Goal: Task Accomplishment & Management: Complete application form

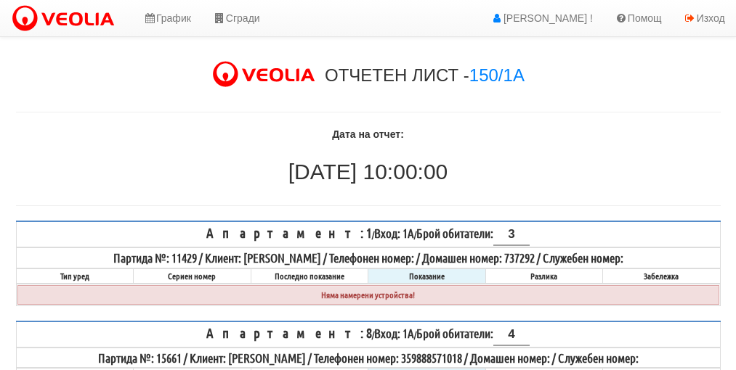
select select "8bc75930-9bfd-e511-80be-8d5a1dced85a"
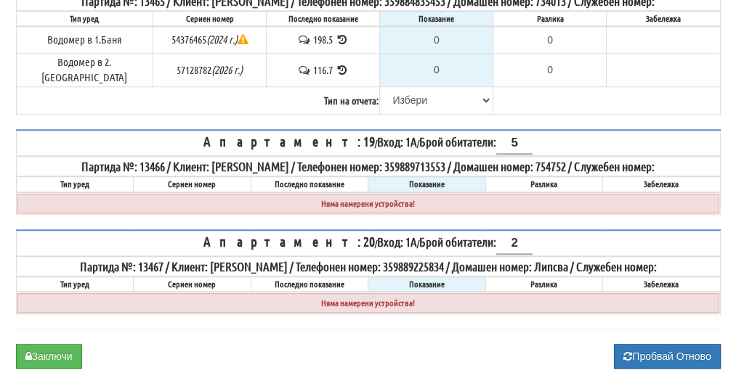
scroll to position [1035, 0]
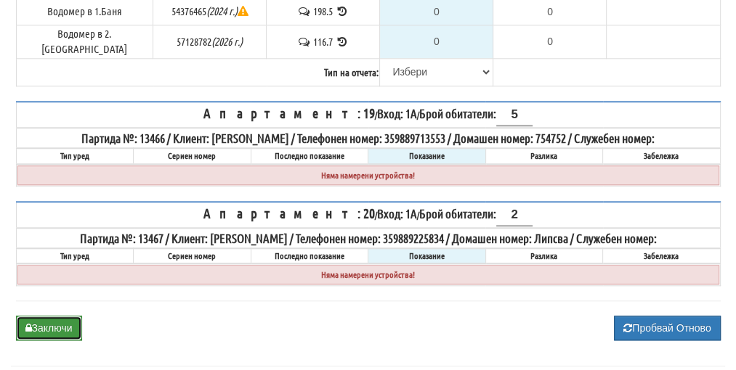
click at [41, 316] on button "Заключи" at bounding box center [49, 328] width 66 height 25
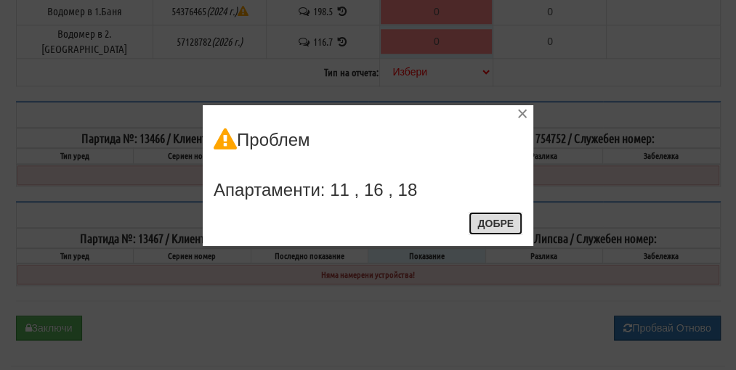
click at [498, 221] on button "Добре" at bounding box center [495, 223] width 54 height 23
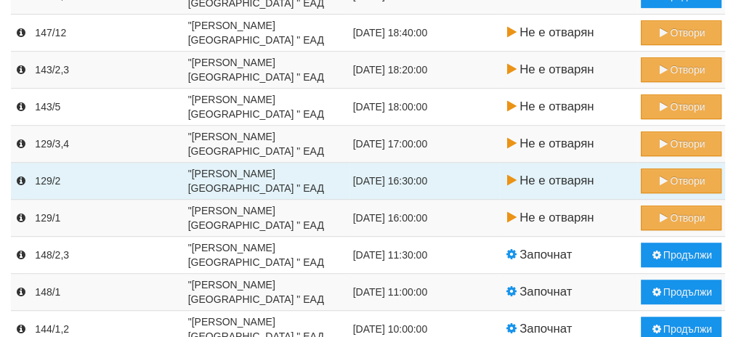
scroll to position [581, 0]
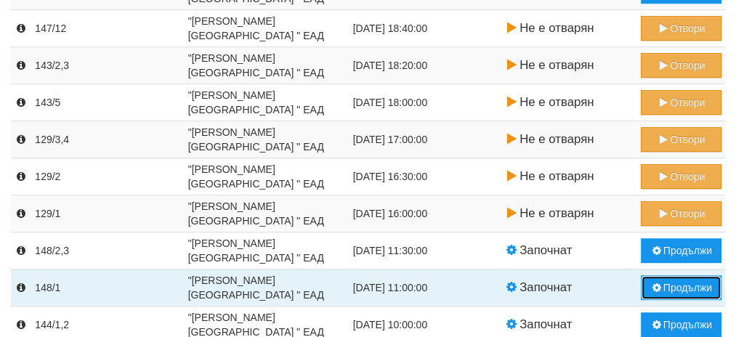
click at [696, 290] on button "Продължи" at bounding box center [680, 287] width 81 height 25
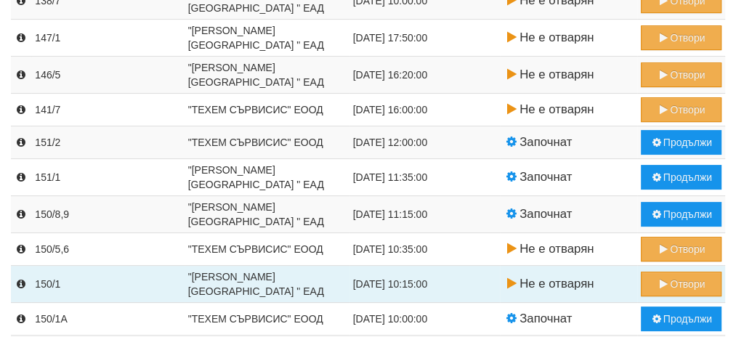
scroll to position [282, 0]
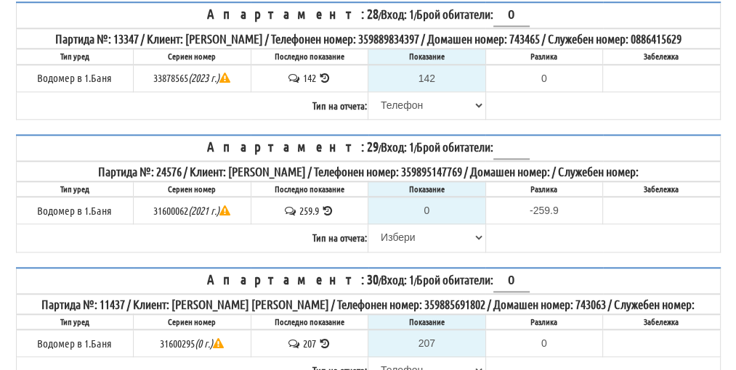
scroll to position [1017, 0]
click at [430, 211] on input "0" at bounding box center [426, 210] width 115 height 25
type input "2"
type input "-257.900"
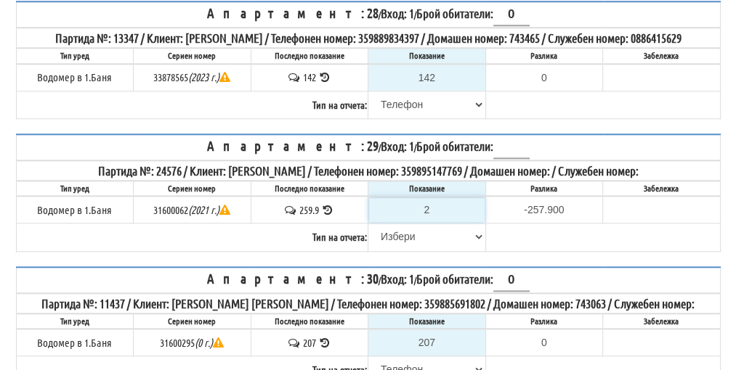
type input "25"
type input "-234.900"
type input "250"
type input "-9.900"
type input "20"
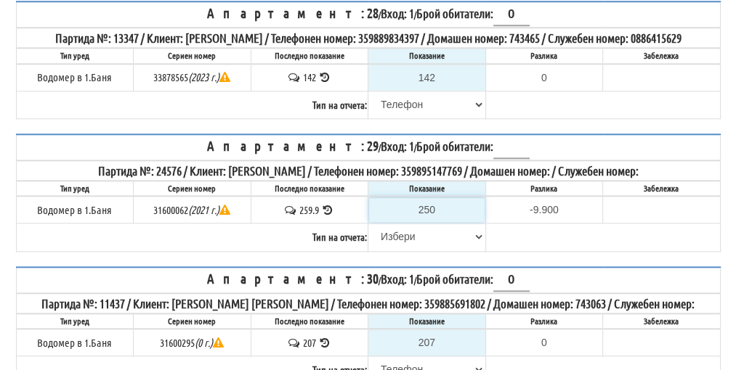
type input "-239.900"
type input "260"
type input "0.100"
type input "260"
click at [408, 239] on select "[PERSON_NAME] Телефон Бележка Неосигурен достъп Самоотчет Служебно Дистанционен" at bounding box center [426, 236] width 115 height 25
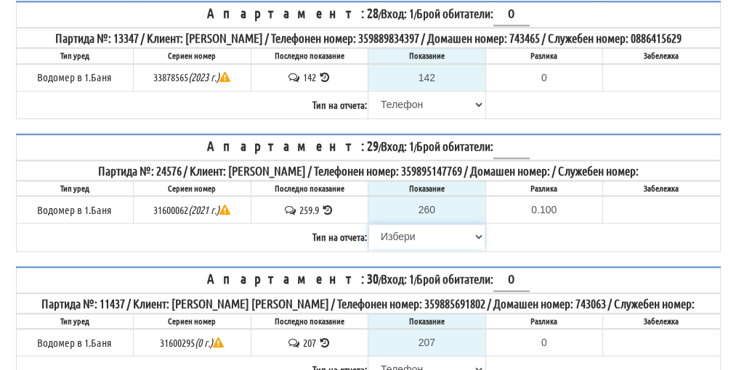
select select "89c75930-9bfd-e511-80be-8d5a1dced85a"
click at [369, 224] on select "[PERSON_NAME] Телефон Бележка Неосигурен достъп Самоотчет Служебно Дистанционен" at bounding box center [426, 236] width 115 height 25
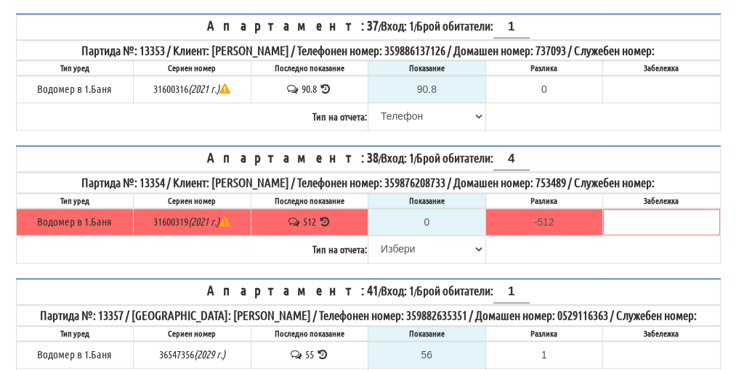
scroll to position [1411, 0]
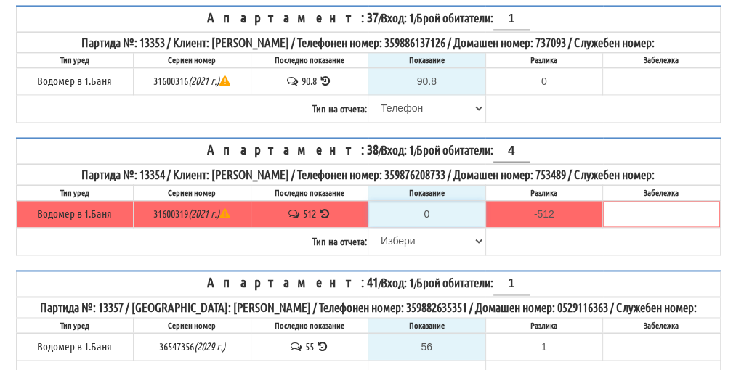
click at [439, 203] on input "0" at bounding box center [426, 214] width 115 height 25
type input "5"
type input "-507.000"
type input "51"
type input "-461.000"
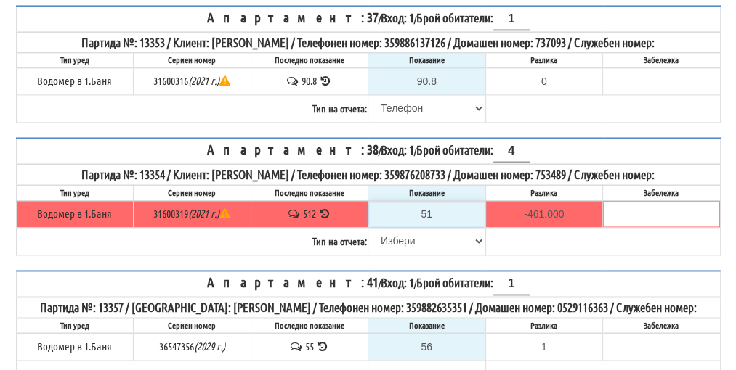
type input "515"
type input "3.000"
type input "515.4"
type input "3.400"
type input "515.4"
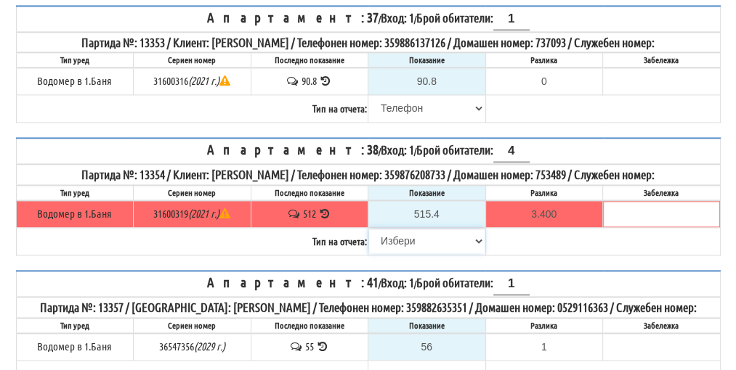
click at [411, 229] on select "[PERSON_NAME] Телефон Бележка Неосигурен достъп Самоотчет Служебно Дистанционен" at bounding box center [426, 241] width 115 height 25
select select "89c75930-9bfd-e511-80be-8d5a1dced85a"
click at [369, 229] on select "[PERSON_NAME] Телефон Бележка Неосигурен достъп Самоотчет Служебно Дистанционен" at bounding box center [426, 241] width 115 height 25
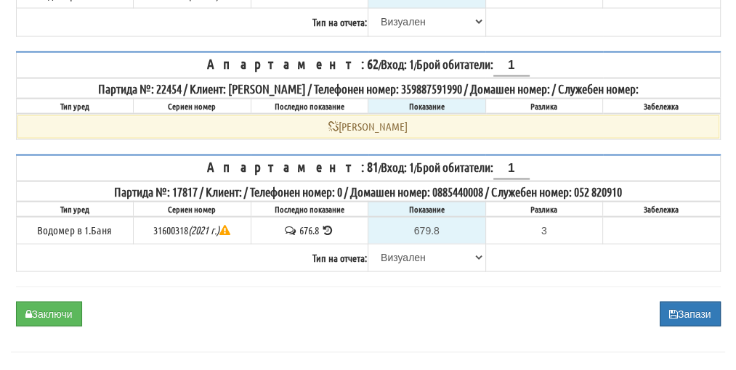
scroll to position [1998, 0]
click at [68, 302] on button "Заключи" at bounding box center [49, 314] width 66 height 25
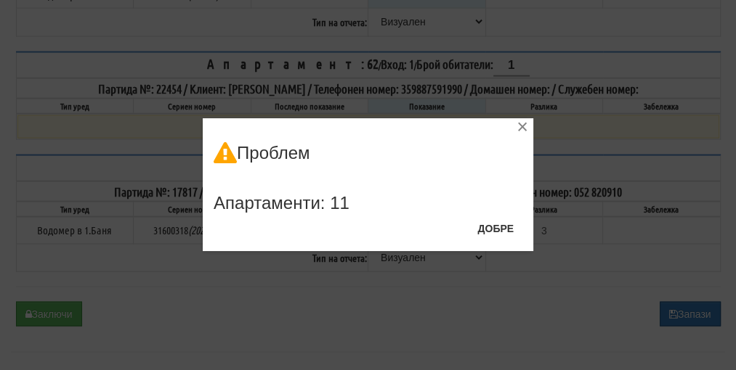
drag, startPoint x: 746, startPoint y: 276, endPoint x: 592, endPoint y: 224, distance: 162.6
click at [592, 224] on div "× Проблем Апартаменти: 11 Добре" at bounding box center [368, 125] width 704 height 251
click at [497, 232] on button "Добре" at bounding box center [495, 228] width 54 height 23
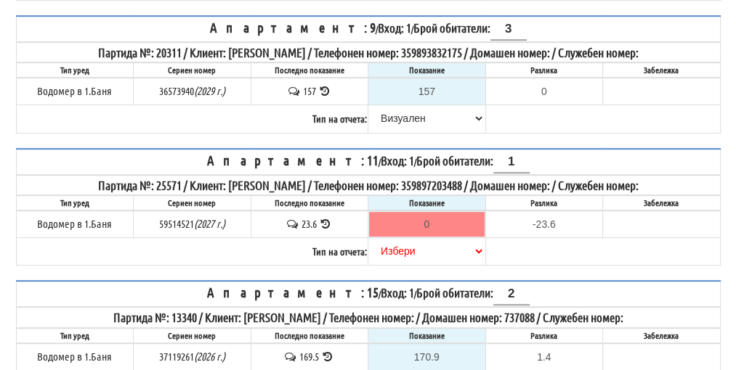
scroll to position [619, 0]
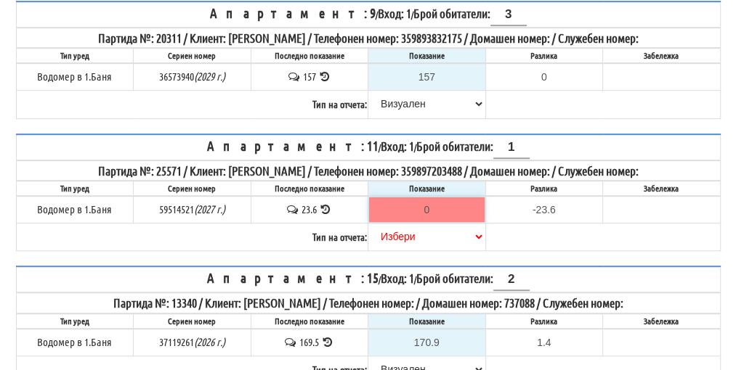
click at [426, 198] on input "0" at bounding box center [426, 210] width 115 height 25
type input "2"
type input "-21.600"
type input "23"
type input "-0.600"
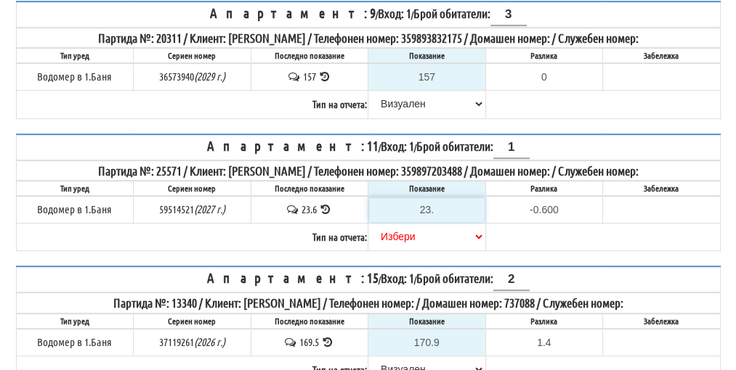
type input "23.8"
type input "0.2"
type input "23.8"
click at [410, 226] on select "[PERSON_NAME] Телефон Бележка Неосигурен достъп Самоотчет Служебно Дистанционен" at bounding box center [426, 236] width 115 height 25
select select "89c75930-9bfd-e511-80be-8d5a1dced85a"
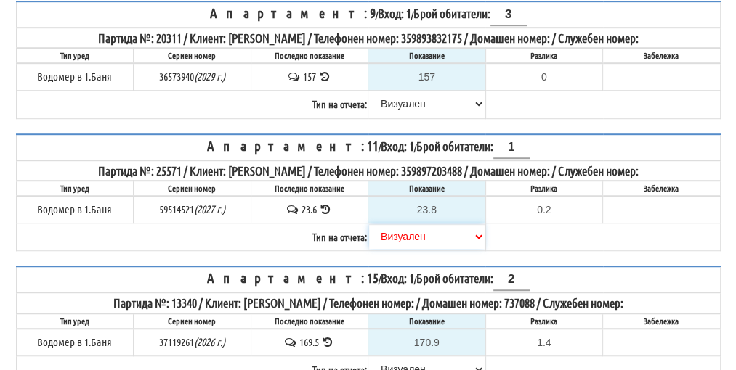
click at [369, 224] on select "[PERSON_NAME] Телефон Бележка Неосигурен достъп Самоотчет Служебно Дистанционен" at bounding box center [426, 236] width 115 height 25
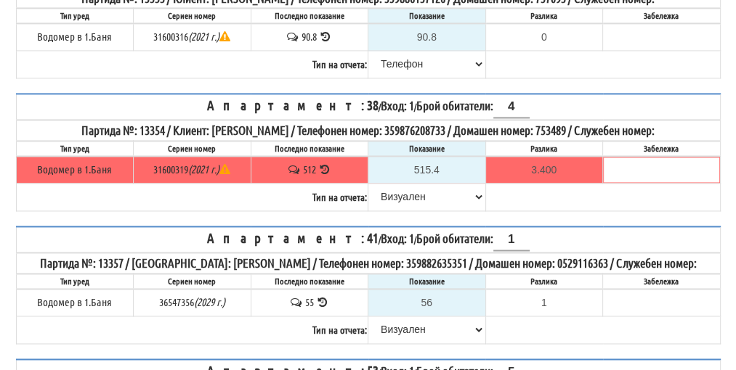
scroll to position [1998, 0]
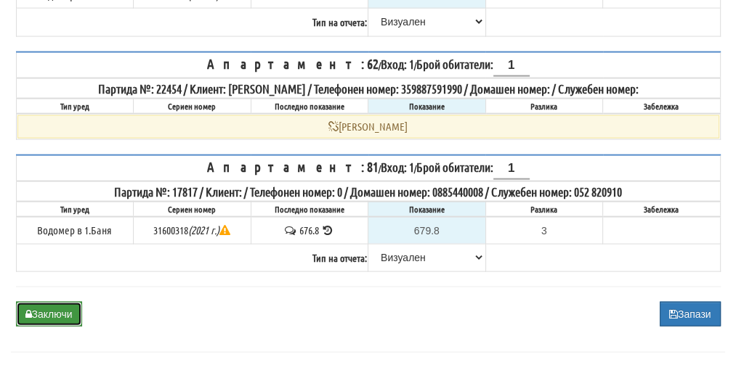
click at [39, 302] on button "Заключи" at bounding box center [49, 314] width 66 height 25
